Goal: Information Seeking & Learning: Compare options

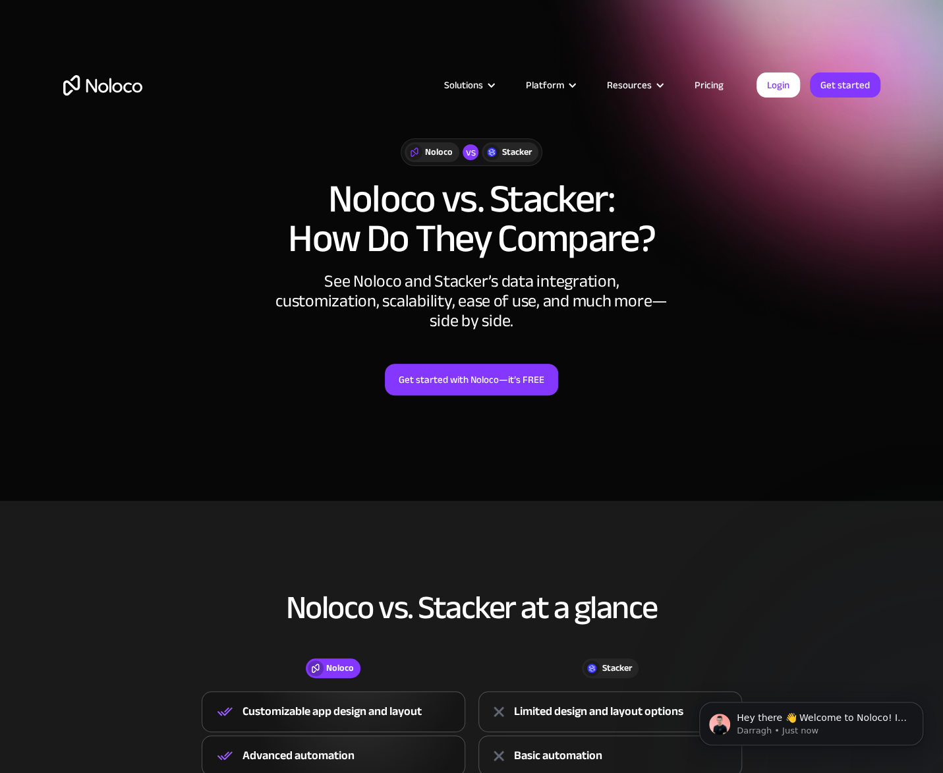
click at [537, 180] on h1 "Noloco vs. Stacker: How Do They Compare?" at bounding box center [471, 218] width 817 height 79
click at [542, 193] on h1 "Noloco vs. Stacker: How Do They Compare?" at bounding box center [471, 218] width 817 height 79
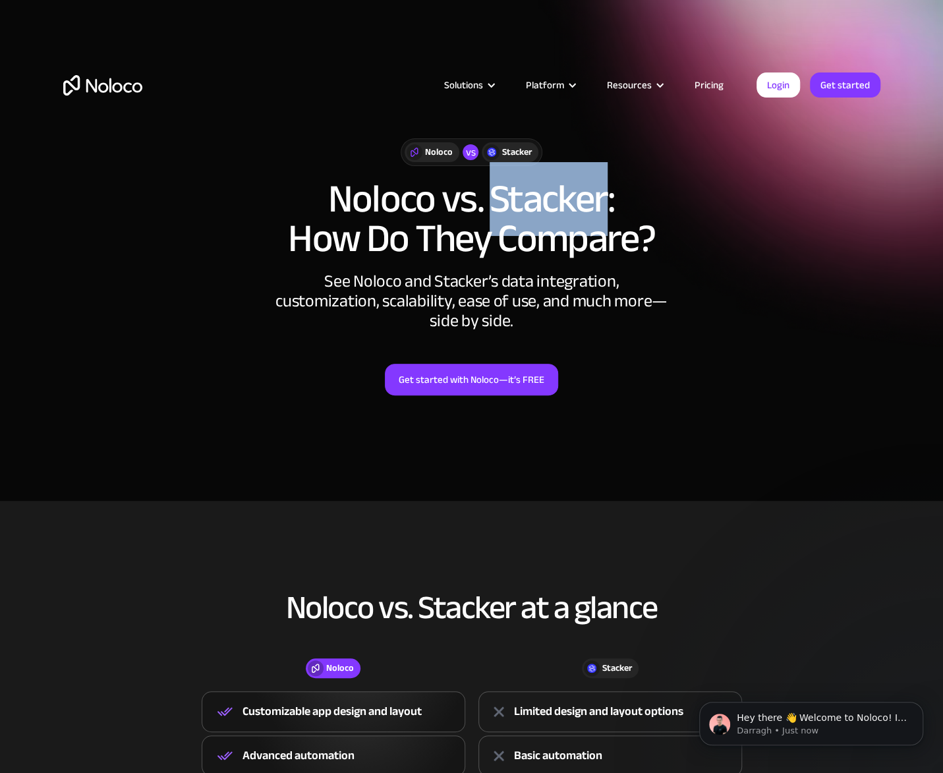
click at [542, 193] on h1 "Noloco vs. Stacker: How Do They Compare?" at bounding box center [471, 218] width 817 height 79
click at [100, 75] on img "home" at bounding box center [102, 85] width 79 height 20
click at [109, 82] on img "home" at bounding box center [102, 85] width 79 height 20
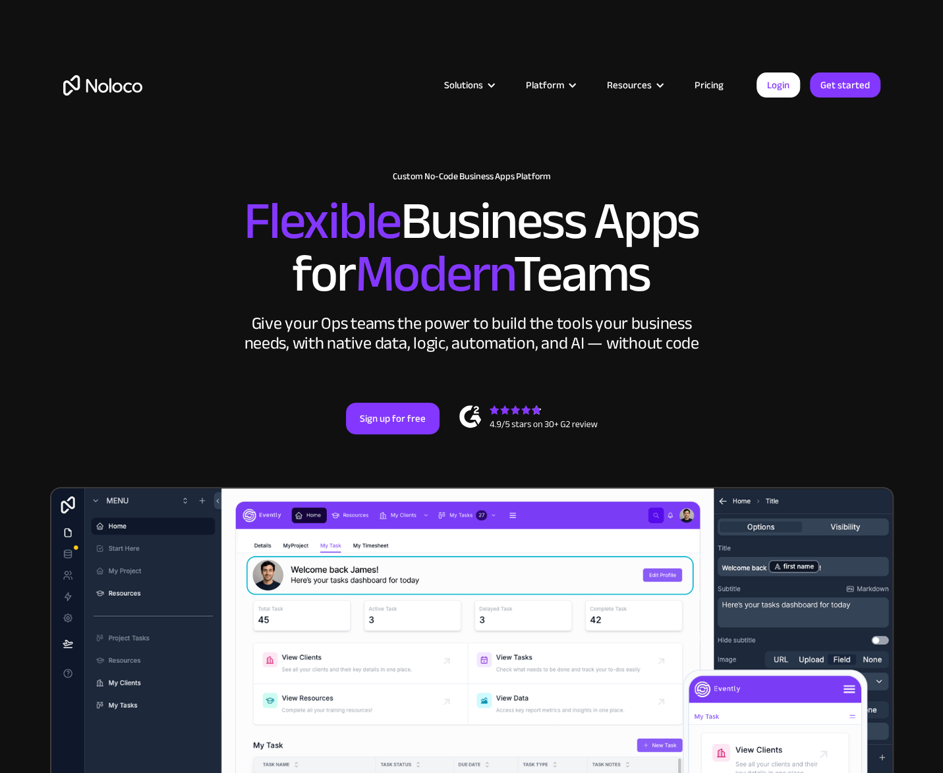
click at [714, 77] on link "Pricing" at bounding box center [709, 84] width 62 height 17
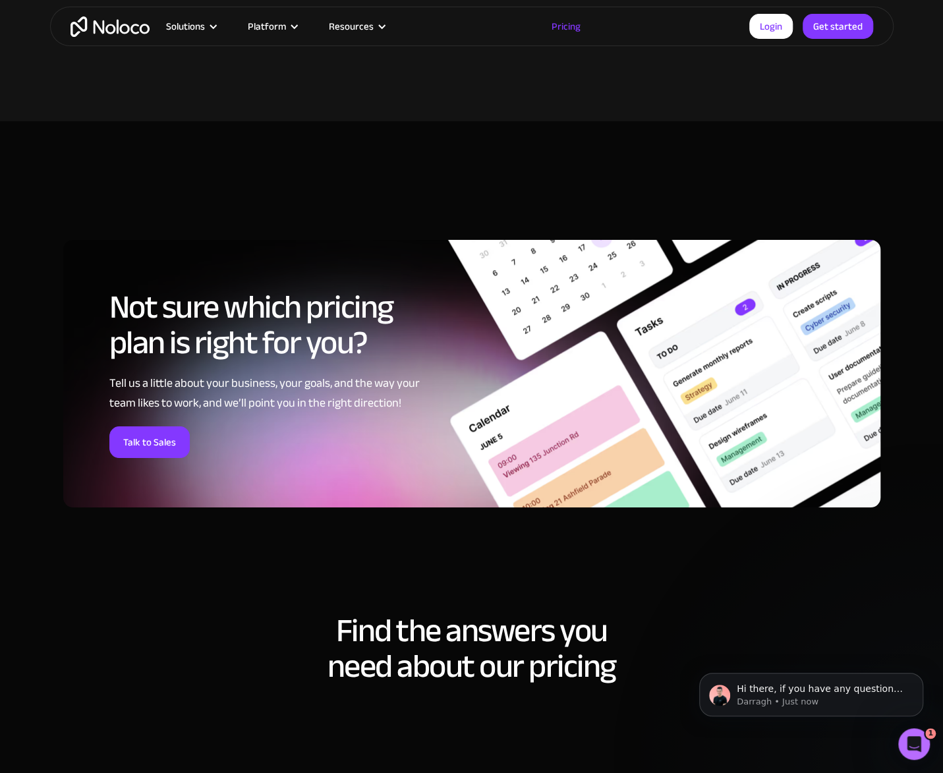
scroll to position [5273, 0]
